Goal: Information Seeking & Learning: Check status

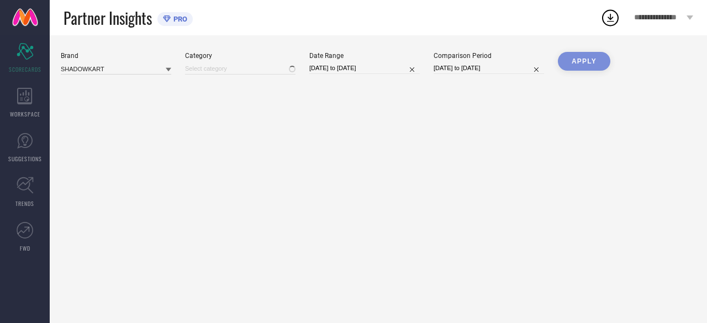
type input "All"
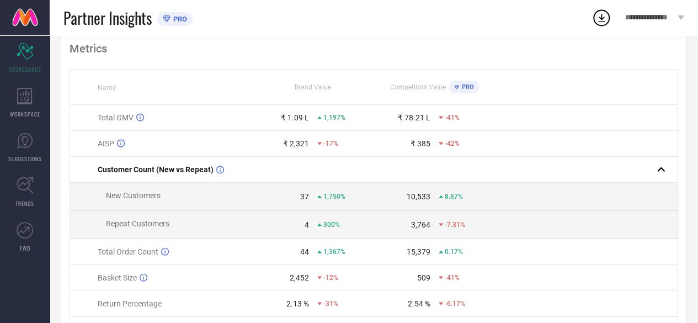
scroll to position [139, 0]
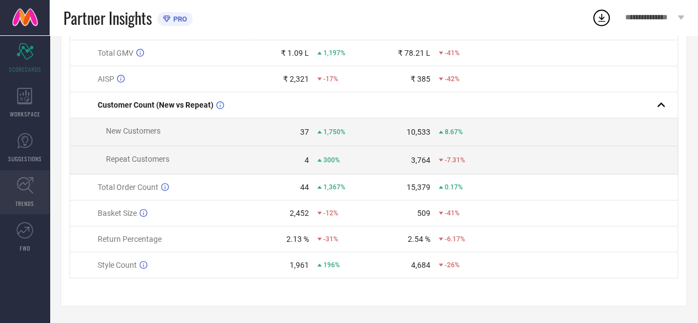
click at [36, 182] on link "TRENDS" at bounding box center [25, 192] width 50 height 44
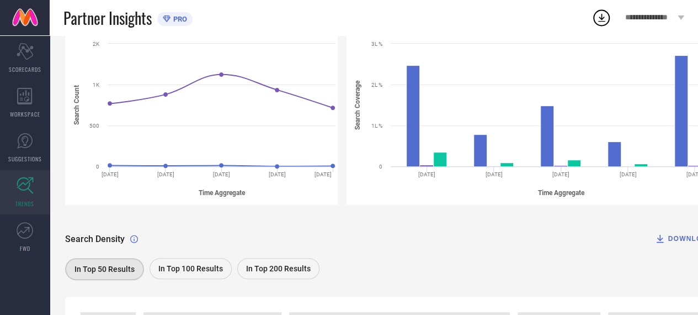
scroll to position [113, 0]
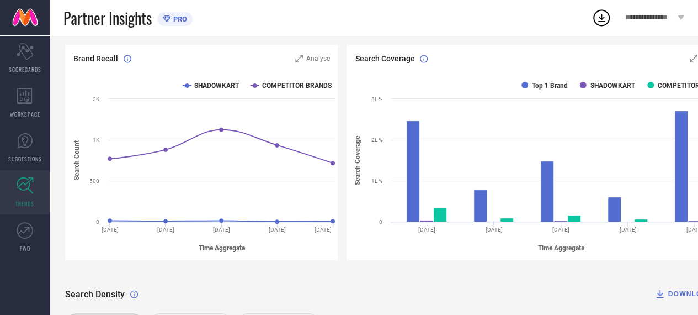
click at [640, 21] on span "**********" at bounding box center [650, 17] width 50 height 9
click at [29, 65] on div "Scorecard SCORECARDS" at bounding box center [25, 58] width 50 height 44
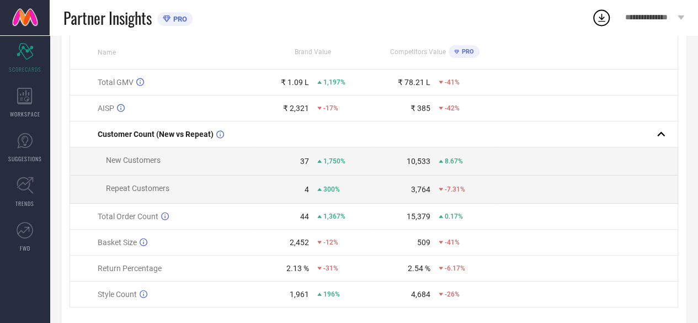
scroll to position [83, 0]
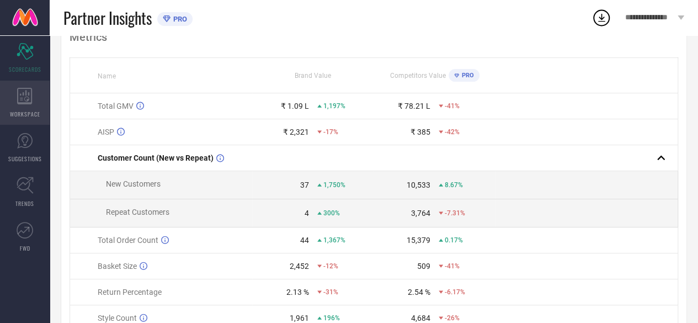
click at [35, 123] on div "WORKSPACE" at bounding box center [25, 103] width 50 height 44
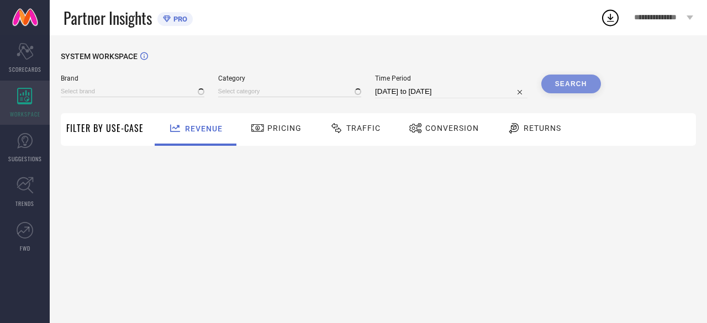
type input "SHADOWKART"
type input "All"
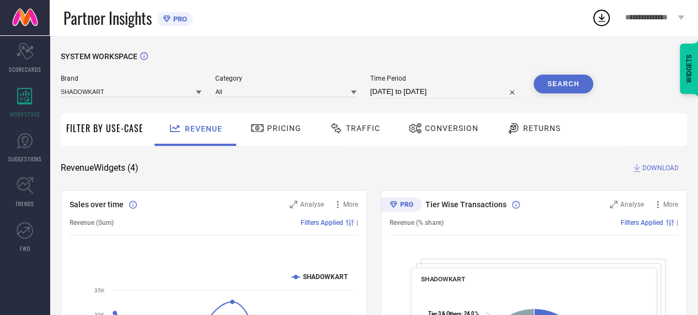
select select "7"
select select "2025"
select select "8"
select select "2025"
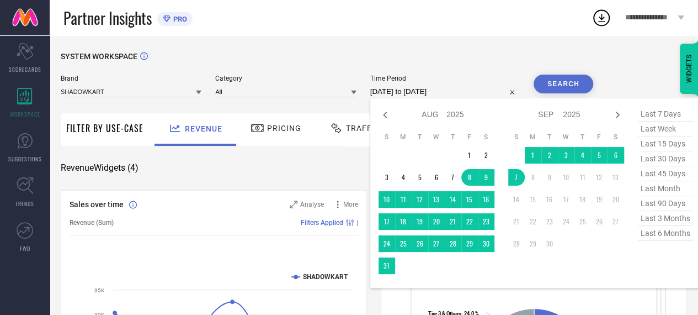
click at [415, 94] on input "[DATE] to [DATE]" at bounding box center [445, 91] width 150 height 13
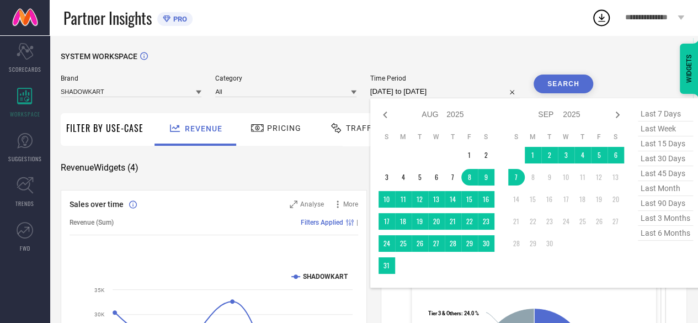
click at [308, 173] on div "Revenue Widgets ( 4 ) DOWNLOAD" at bounding box center [374, 167] width 627 height 11
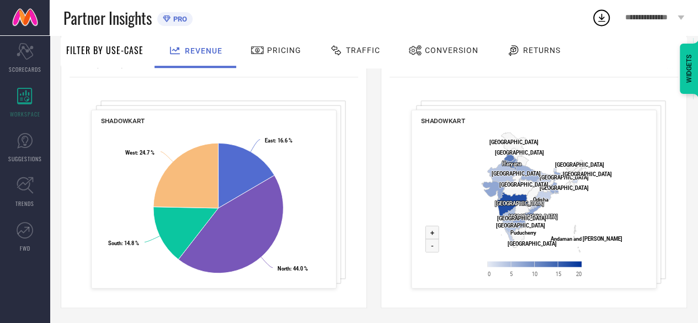
scroll to position [449, 0]
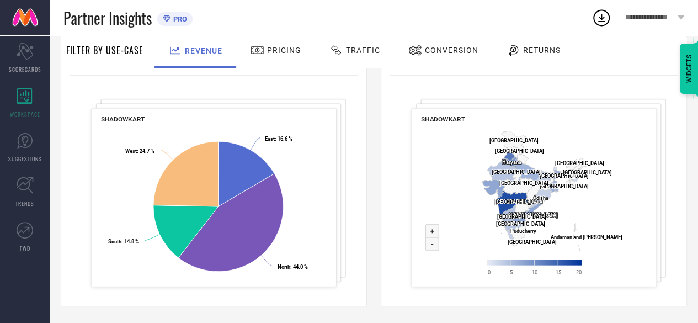
click at [364, 47] on span "Traffic" at bounding box center [363, 50] width 34 height 9
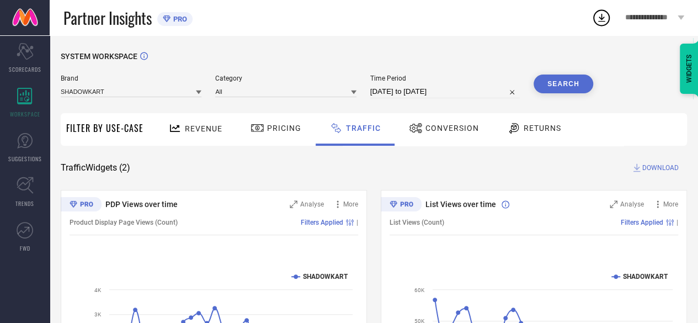
scroll to position [160, 0]
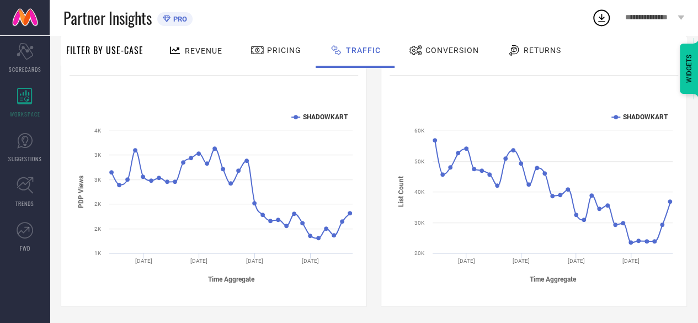
click at [449, 56] on div "Conversion" at bounding box center [444, 50] width 76 height 19
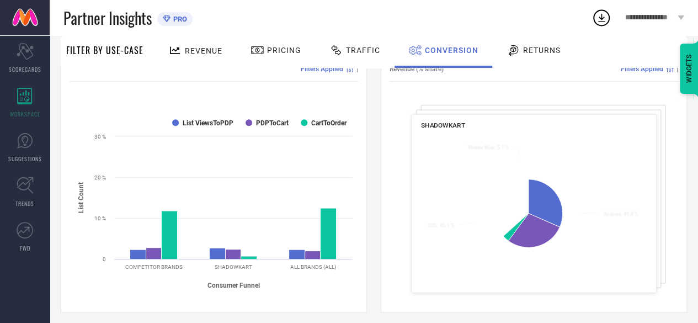
scroll to position [221, 0]
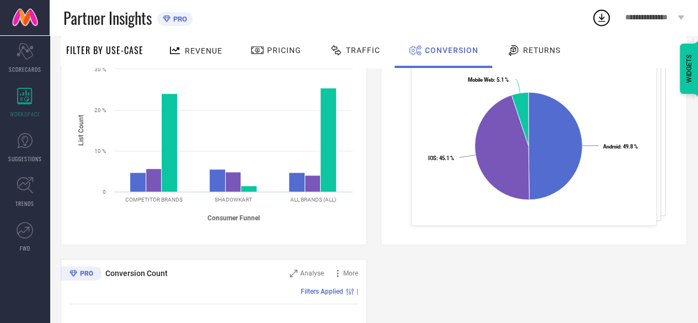
click at [291, 52] on span "Pricing" at bounding box center [284, 50] width 34 height 9
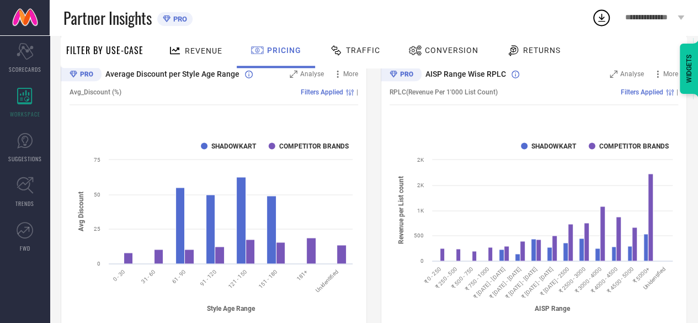
scroll to position [739, 0]
